Goal: Information Seeking & Learning: Learn about a topic

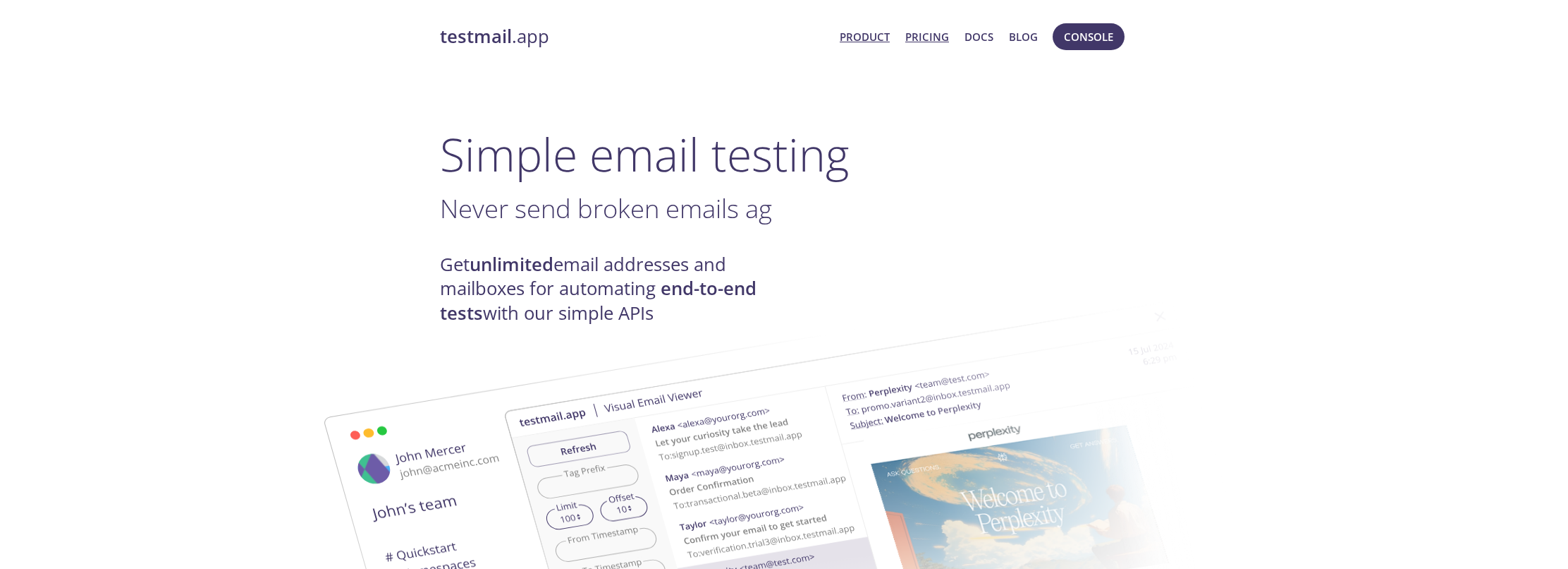
click at [937, 38] on link "Pricing" at bounding box center [927, 36] width 44 height 18
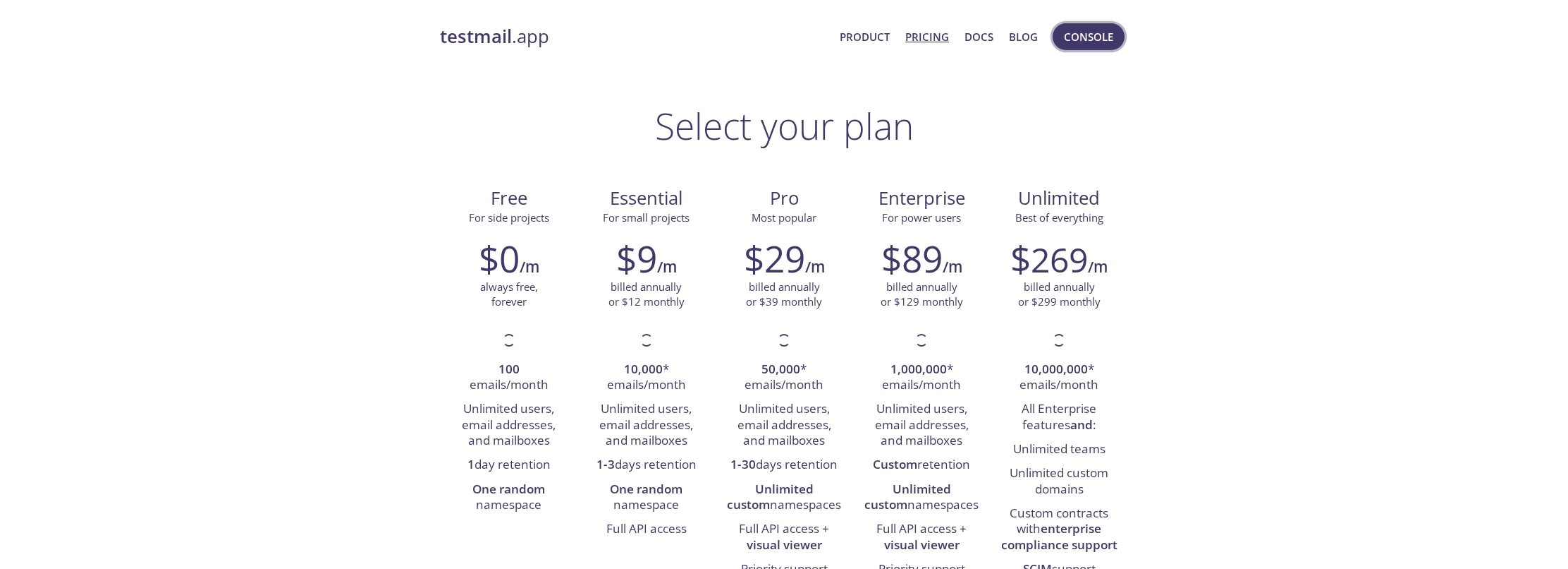
click at [1073, 39] on span "Console" at bounding box center [1088, 36] width 49 height 18
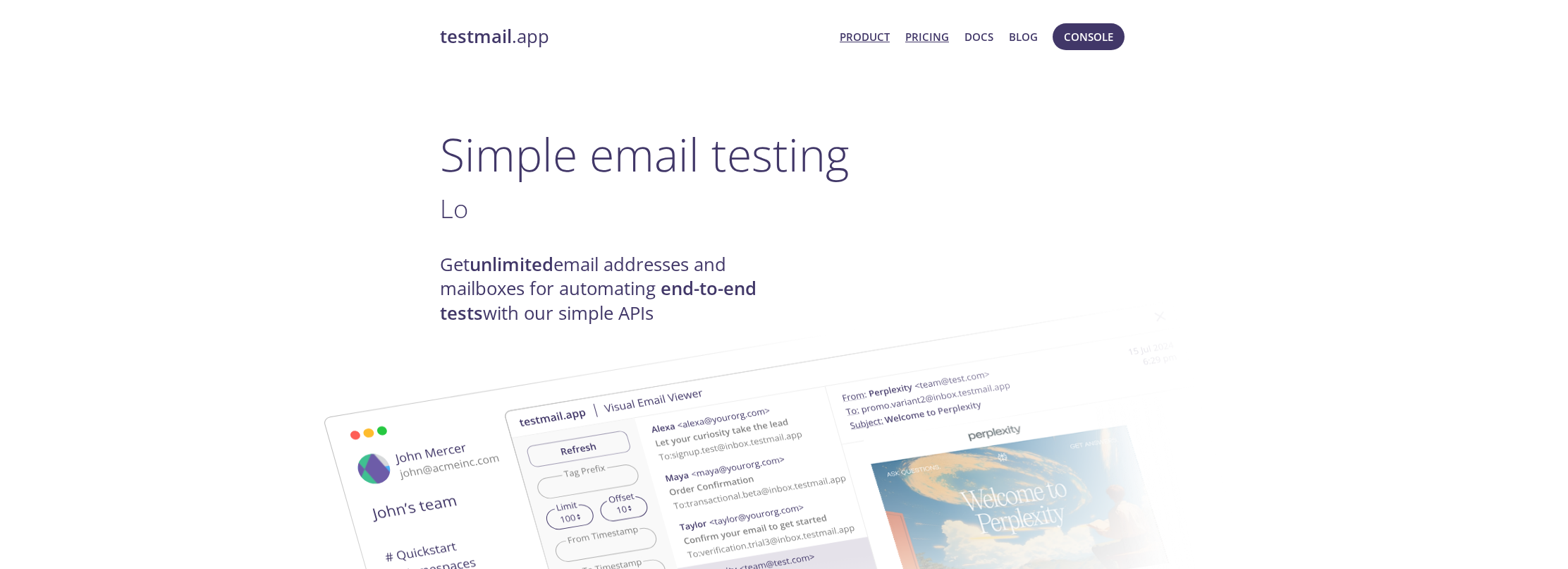
click at [928, 39] on link "Pricing" at bounding box center [927, 36] width 44 height 18
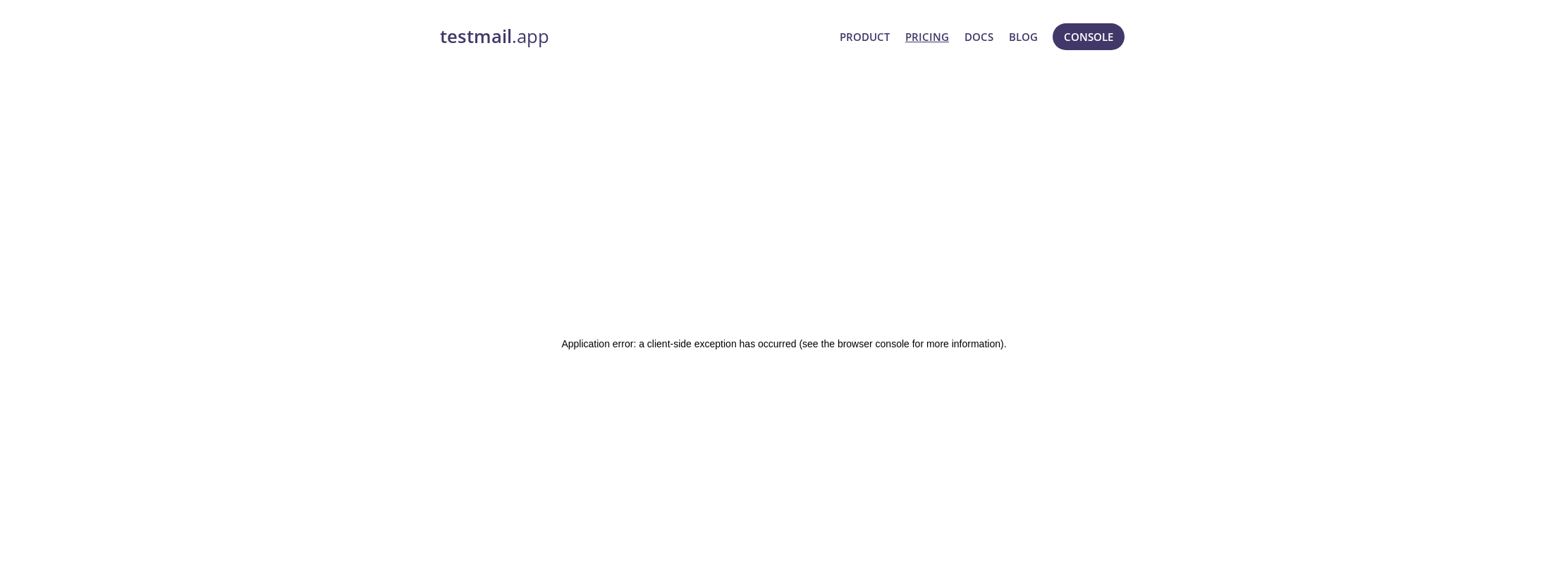
click at [926, 41] on link "Pricing" at bounding box center [927, 36] width 44 height 18
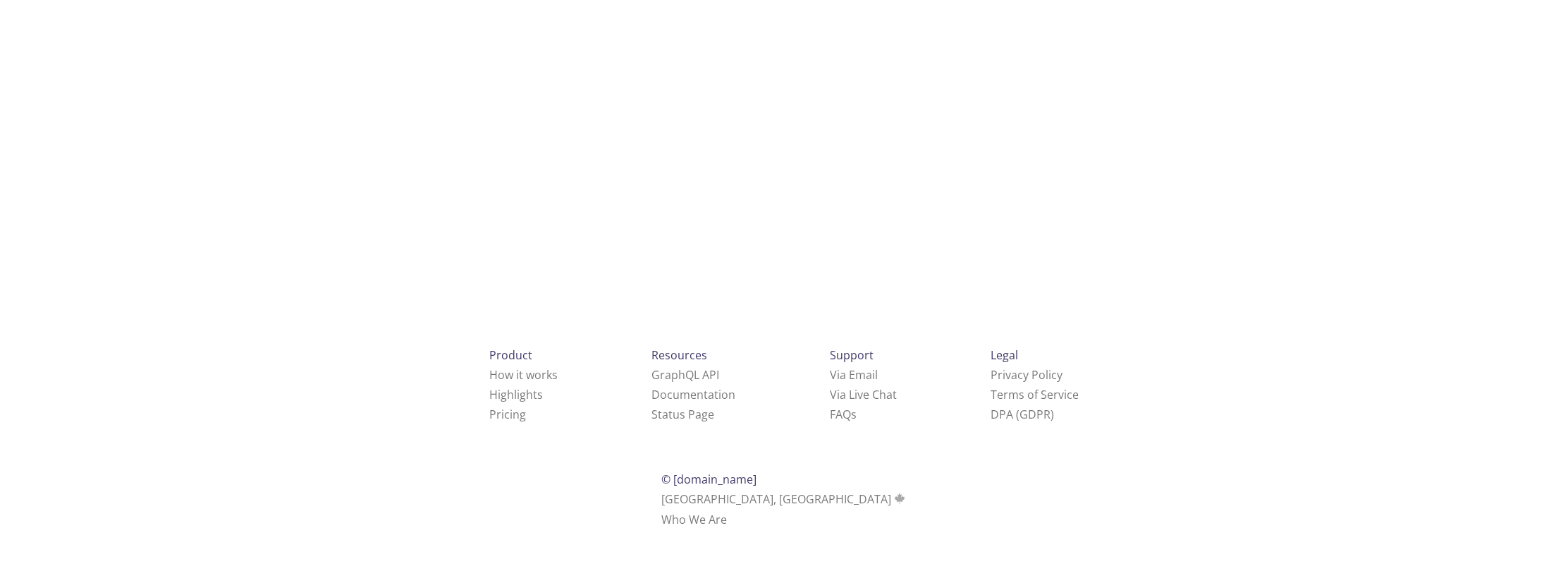
scroll to position [252, 0]
